Goal: Task Accomplishment & Management: Manage account settings

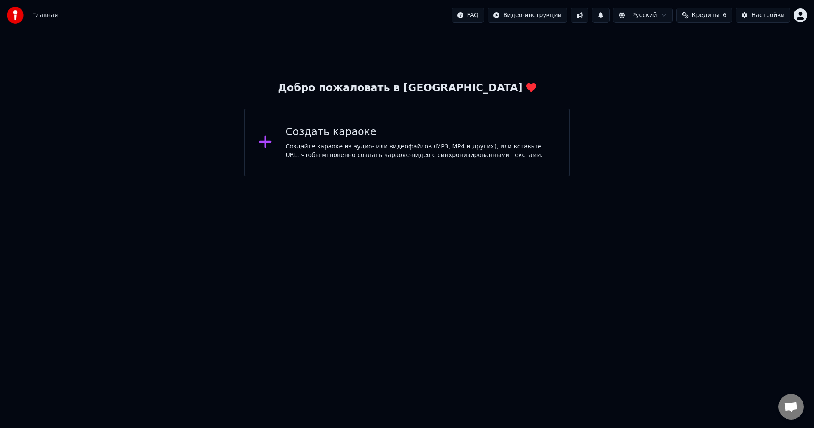
click at [714, 15] on span "Кредиты" at bounding box center [706, 15] width 28 height 8
click at [701, 83] on button "Обновить" at bounding box center [708, 78] width 51 height 15
click at [743, 59] on td "30" at bounding box center [745, 56] width 75 height 15
click at [490, 14] on html "Главная FAQ Видео-инструкции Русский Кредиты 6 Настройки Добро пожаловать в You…" at bounding box center [407, 88] width 814 height 176
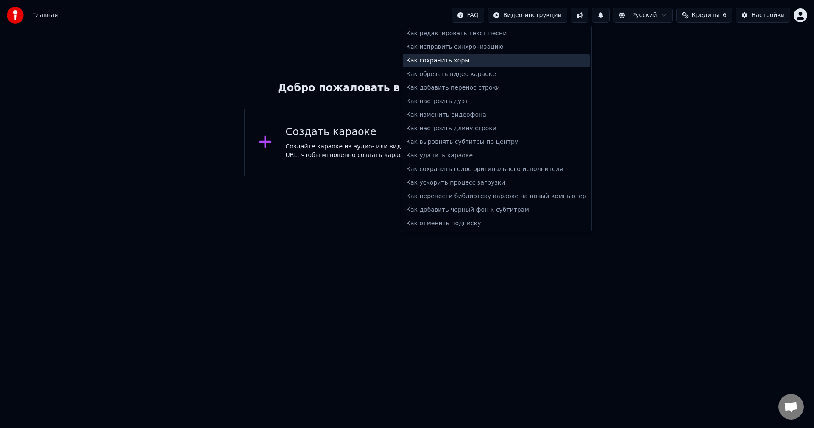
click at [455, 61] on div "Как сохранить хоры" at bounding box center [496, 61] width 187 height 14
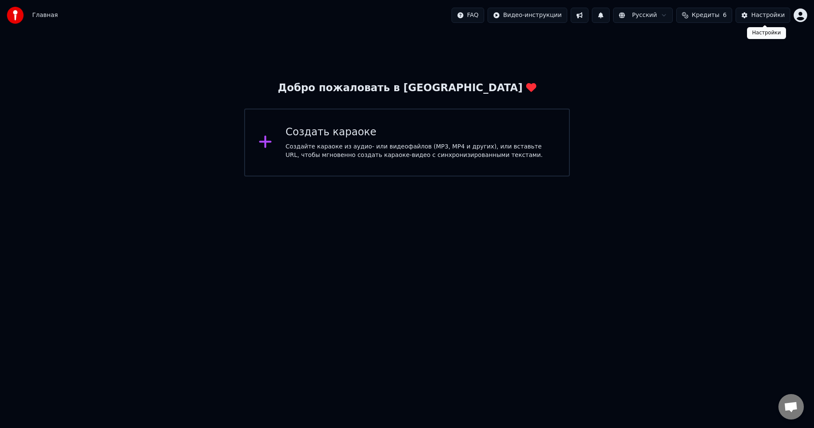
click at [770, 14] on div "Настройки" at bounding box center [767, 15] width 33 height 8
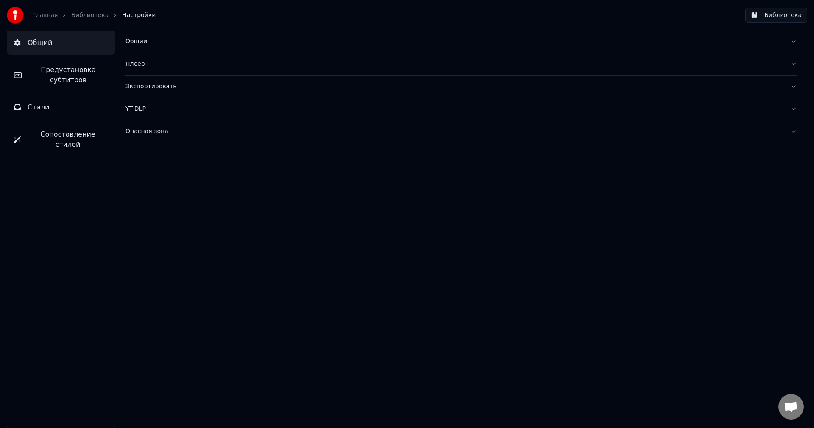
click at [34, 14] on link "Главная" at bounding box center [44, 15] width 25 height 8
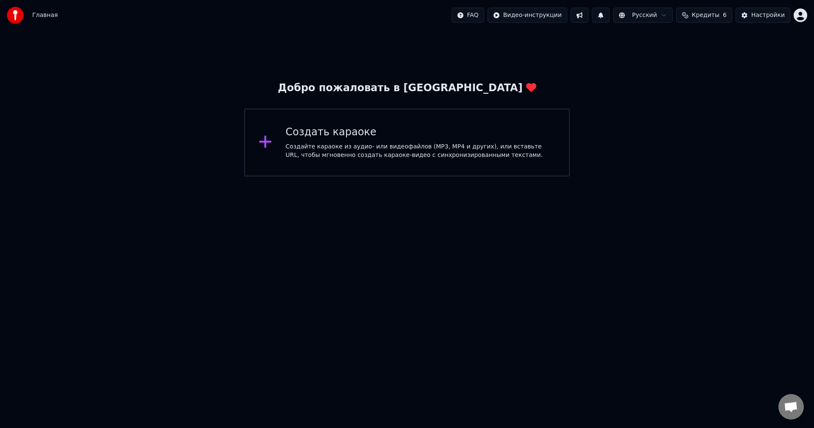
click at [707, 14] on span "Кредиты" at bounding box center [706, 15] width 28 height 8
click at [718, 79] on button "Обновить" at bounding box center [708, 78] width 51 height 15
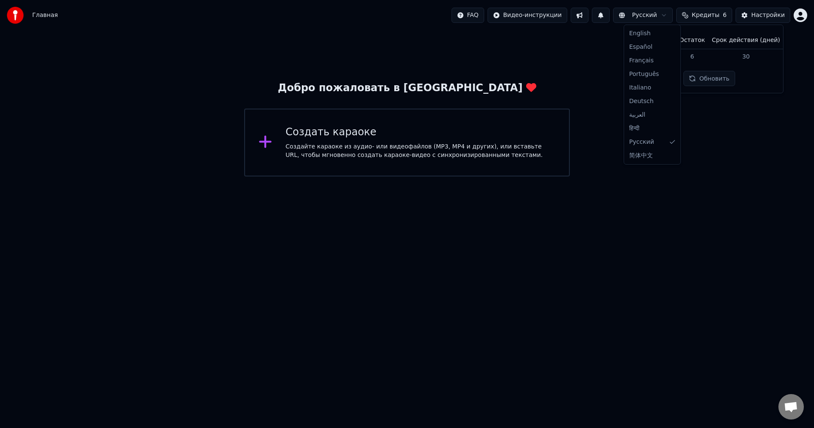
click at [656, 17] on html "Главная FAQ Видео-инструкции Русский Кредиты 6 Настройки Добро пожаловать в You…" at bounding box center [407, 88] width 814 height 176
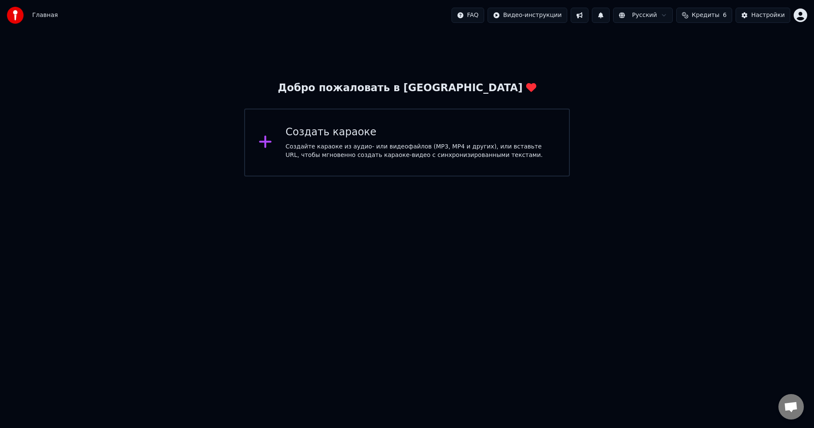
click at [798, 13] on html "Главная FAQ Видео-инструкции Русский Кредиты 6 Настройки Добро пожаловать в You…" at bounding box center [407, 88] width 814 height 176
click at [758, 31] on div "navigator76.76@gmail.com Оплата Голосование за функции Выйти 2.2.0 f3b4c5f" at bounding box center [763, 74] width 102 height 100
click at [742, 50] on span "Оплата" at bounding box center [742, 54] width 23 height 8
click at [711, 14] on span "Кредиты" at bounding box center [706, 15] width 28 height 8
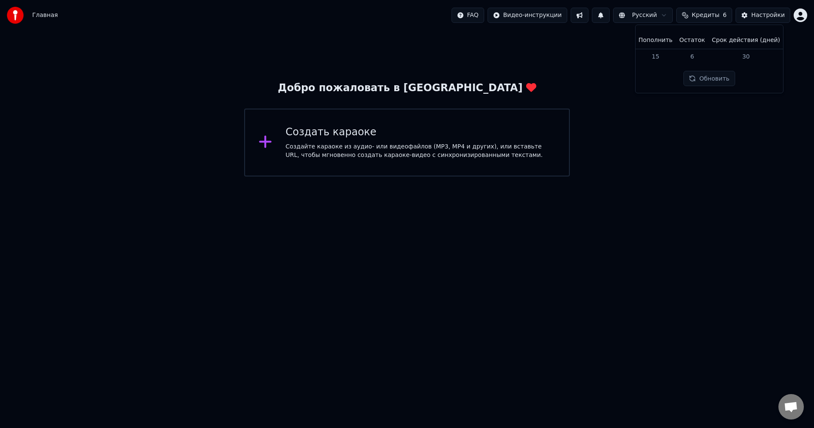
click at [663, 15] on html "Главная FAQ Видео-инструкции Русский Кредиты 6 Настройки Добро пожаловать в You…" at bounding box center [407, 88] width 814 height 176
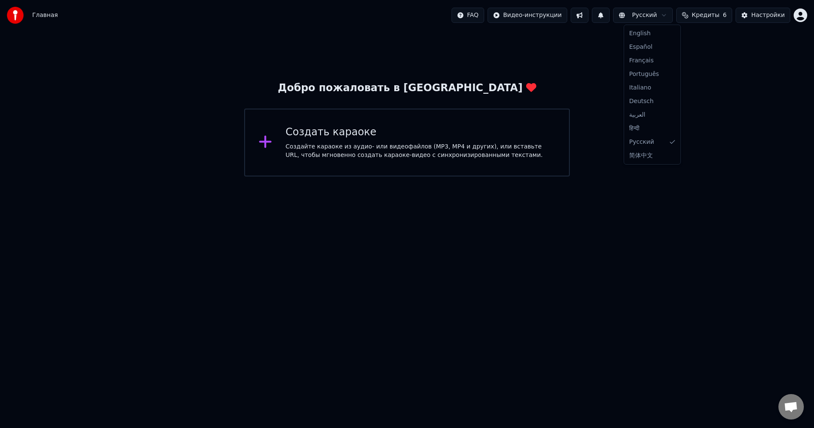
click at [770, 14] on html "Главная FAQ Видео-инструкции Русский Кредиты 6 Настройки Добро пожаловать в You…" at bounding box center [407, 88] width 814 height 176
click at [770, 14] on div "Настройки" at bounding box center [767, 15] width 33 height 8
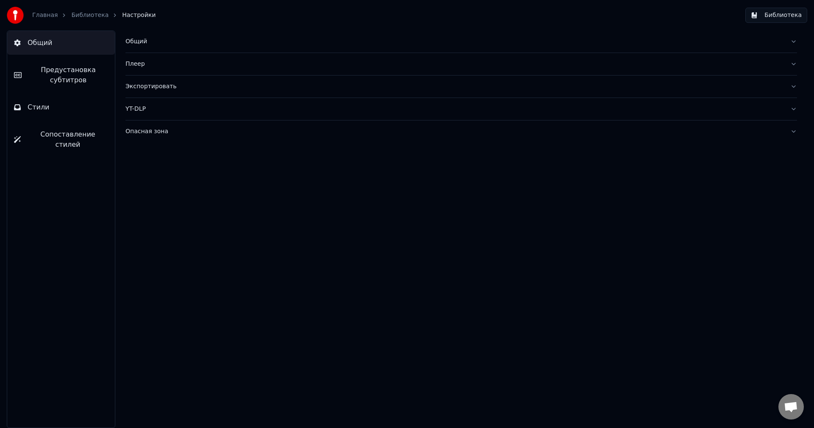
click at [44, 13] on link "Главная" at bounding box center [44, 15] width 25 height 8
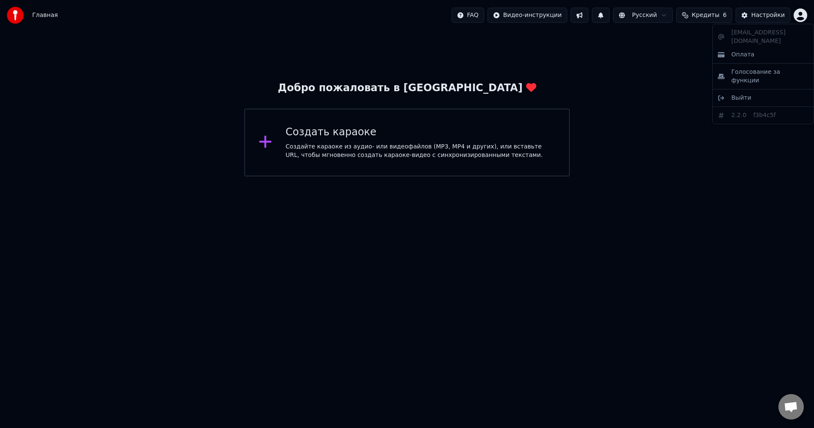
click at [804, 13] on html "Главная FAQ Видео-инструкции Русский Кредиты 6 Настройки Добро пожаловать в You…" at bounding box center [407, 88] width 814 height 176
click at [747, 50] on span "Оплата" at bounding box center [742, 54] width 23 height 8
click at [719, 14] on span "Кредиты" at bounding box center [706, 15] width 28 height 8
click at [659, 40] on th "Пополнить" at bounding box center [655, 40] width 41 height 17
click at [662, 59] on td "15" at bounding box center [655, 56] width 41 height 15
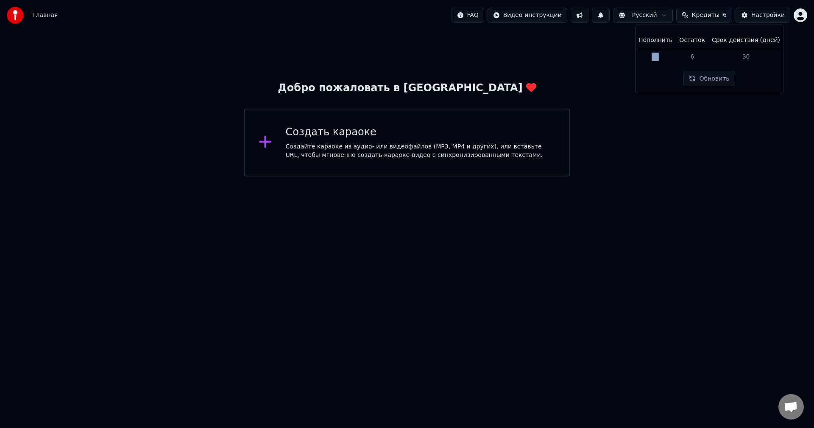
click at [662, 59] on td "15" at bounding box center [655, 56] width 41 height 15
click at [694, 58] on td "6" at bounding box center [692, 56] width 33 height 15
click at [748, 42] on th "Срок действия (дней)" at bounding box center [745, 40] width 75 height 17
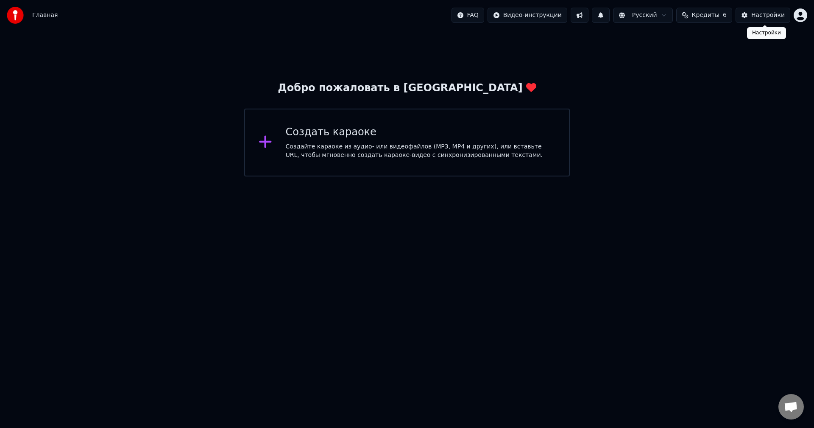
click at [774, 15] on div "Настройки" at bounding box center [767, 15] width 33 height 8
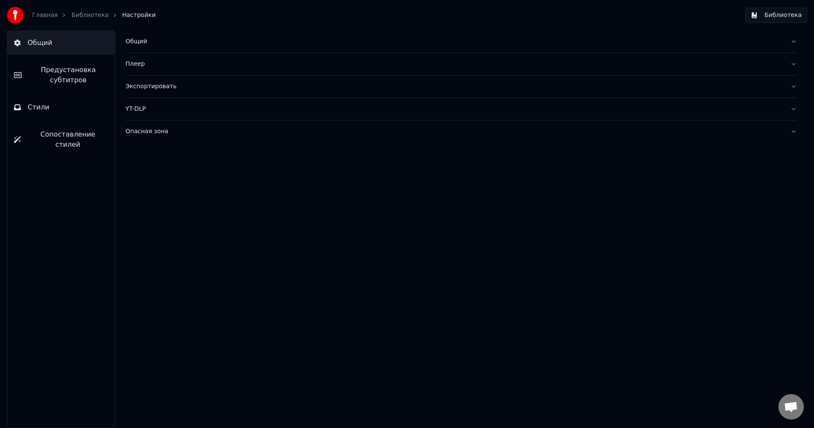
click at [773, 39] on div "Общий" at bounding box center [454, 41] width 658 height 8
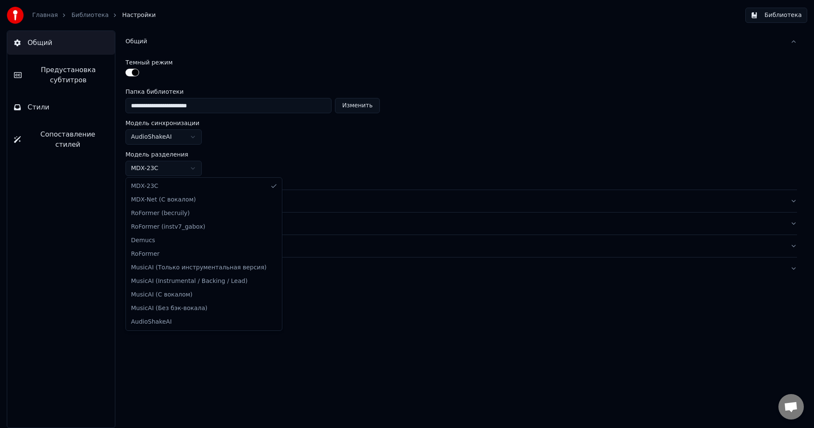
click at [150, 166] on html "**********" at bounding box center [407, 214] width 814 height 428
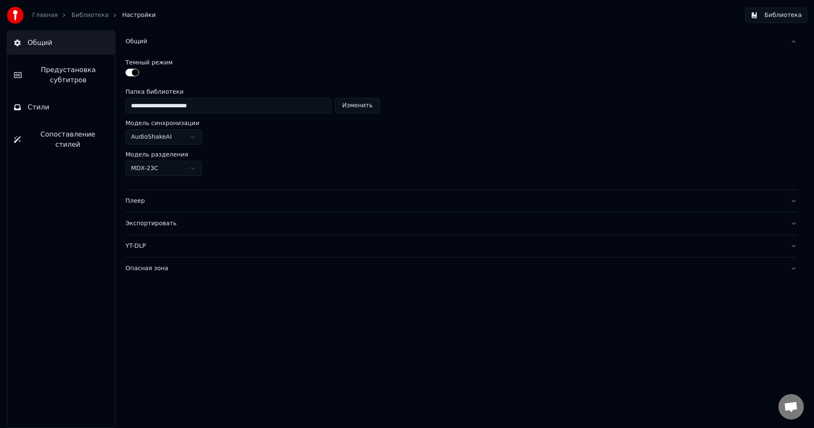
click at [224, 199] on div "Плеер" at bounding box center [454, 201] width 658 height 8
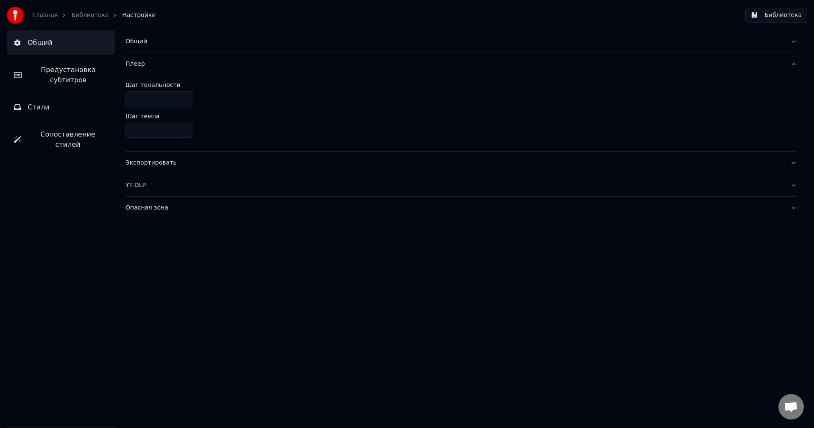
click at [248, 162] on div "Экспортировать" at bounding box center [454, 163] width 658 height 8
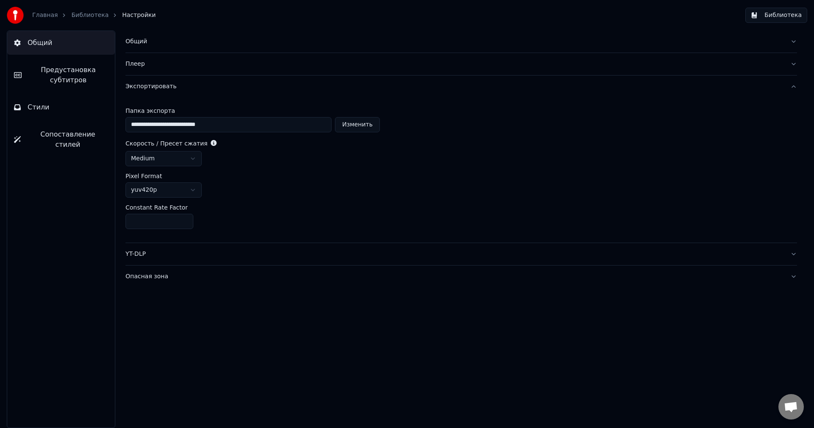
click at [193, 158] on html "**********" at bounding box center [407, 214] width 814 height 428
click at [193, 187] on html "**********" at bounding box center [407, 214] width 814 height 428
click at [150, 276] on div "Опасная зона" at bounding box center [454, 276] width 658 height 8
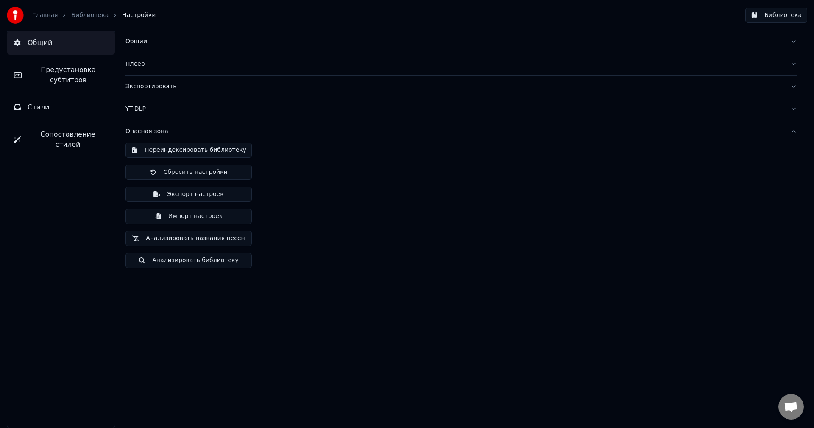
click at [203, 171] on button "Сбросить настройки" at bounding box center [188, 171] width 126 height 15
